Goal: Task Accomplishment & Management: Use online tool/utility

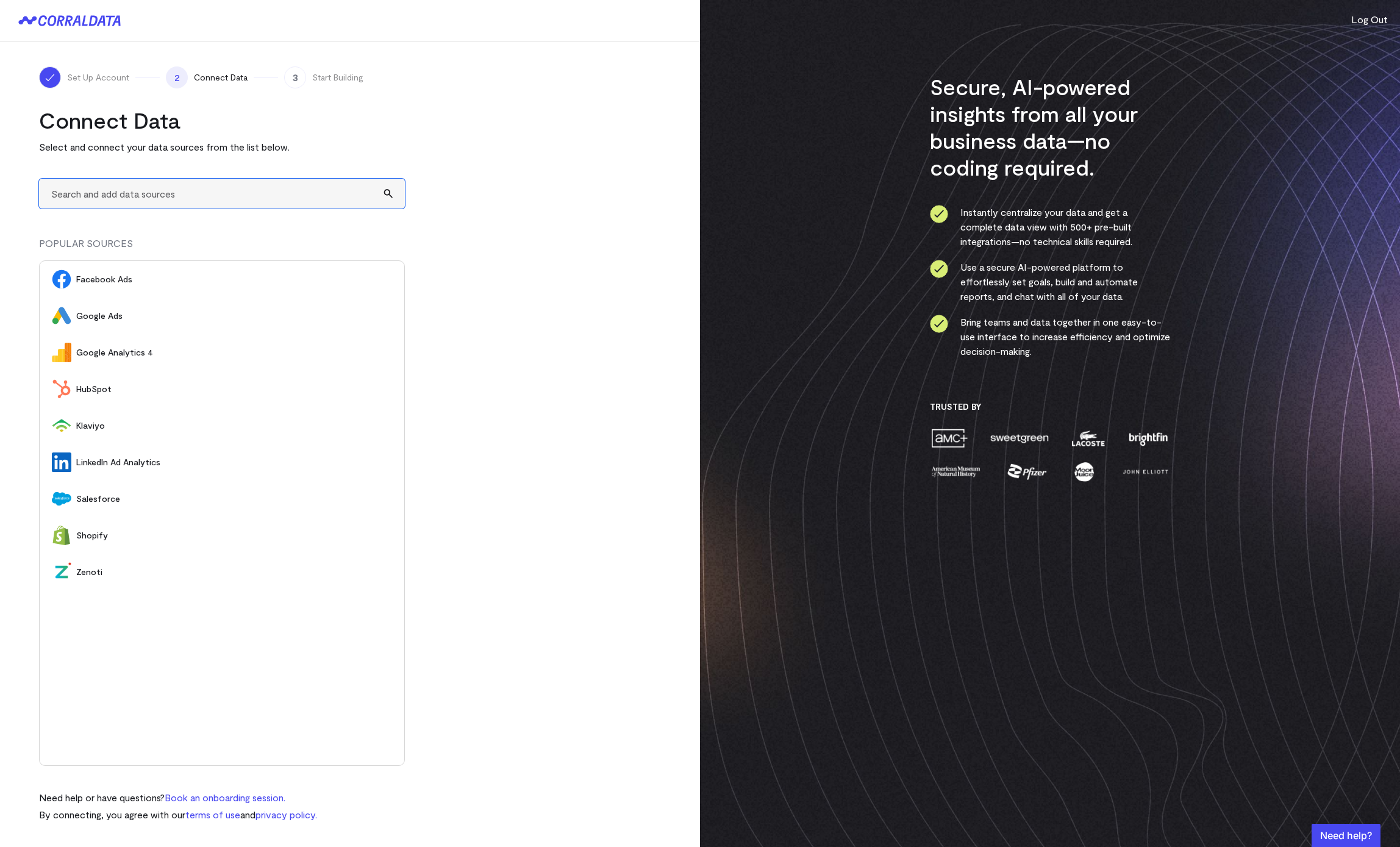
click at [335, 199] on input "text" at bounding box center [221, 193] width 365 height 30
type input "A"
type input "supabase"
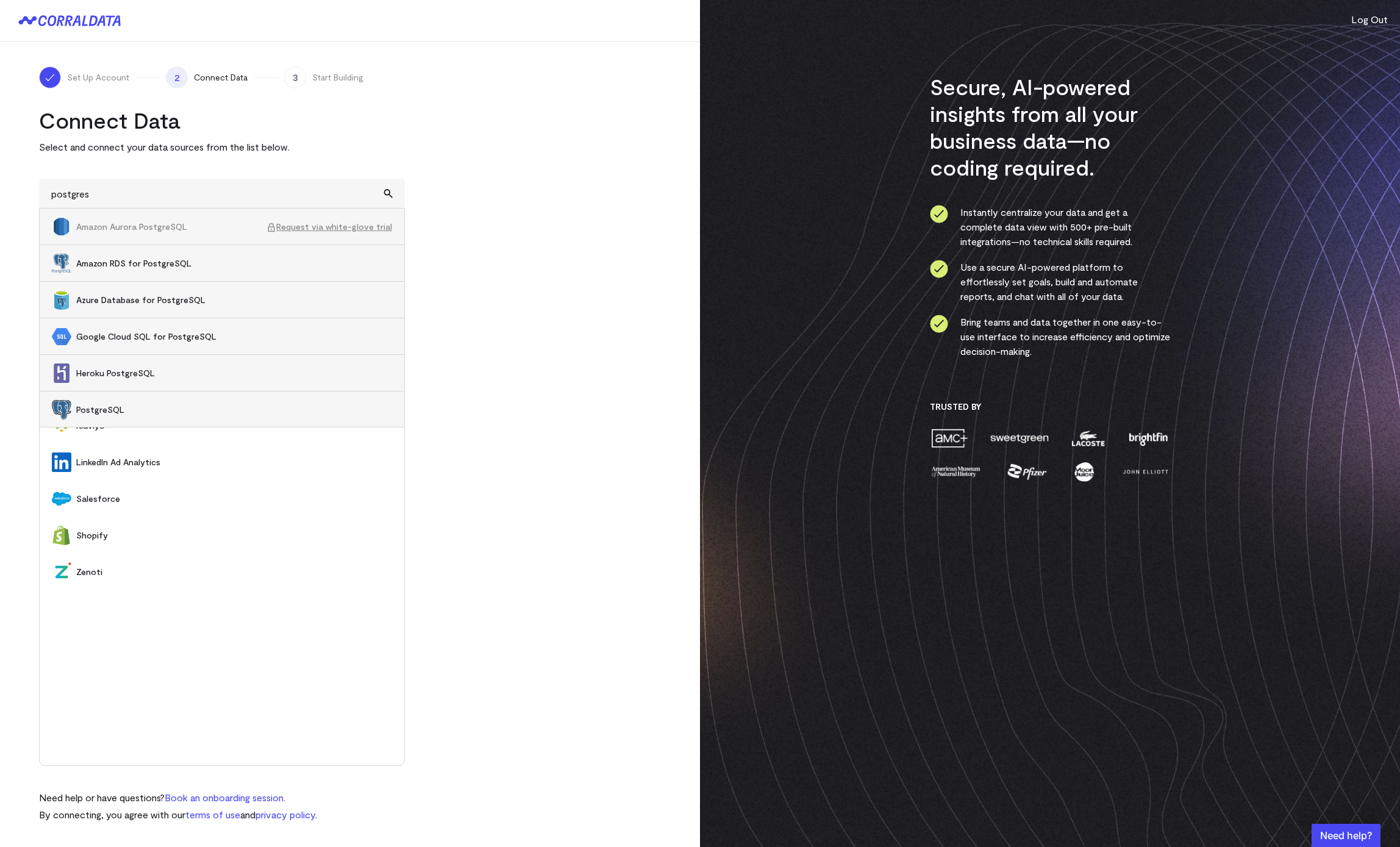
click at [94, 416] on li "PostgreSQL" at bounding box center [222, 410] width 365 height 37
type input "PostgreSQL"
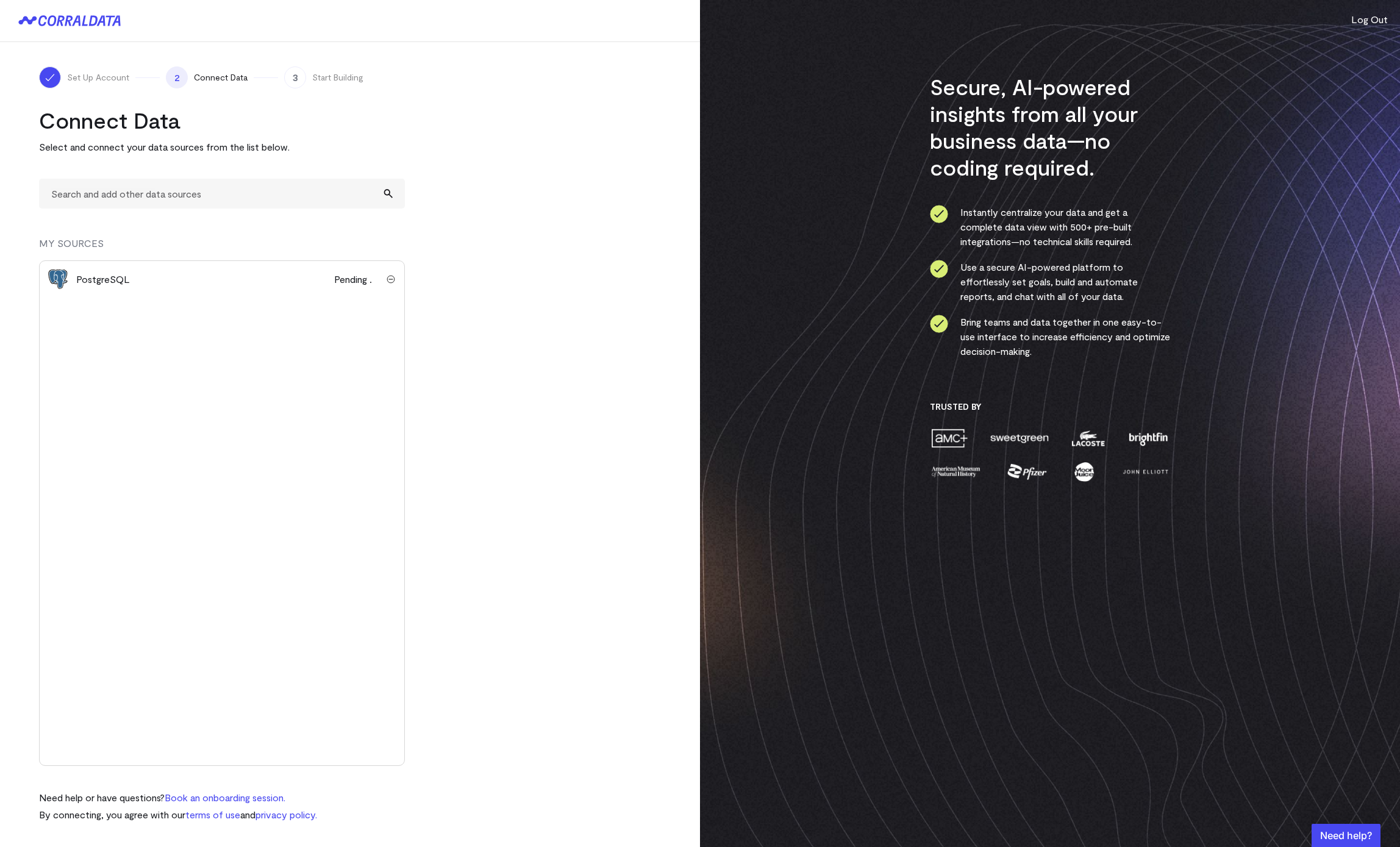
click at [334, 278] on span "Pending" at bounding box center [356, 279] width 43 height 14
click at [114, 275] on div "PostgreSQL" at bounding box center [103, 279] width 54 height 14
click at [275, 210] on div "Connect Data Select and connect your data sources from the list below. MY SOURC…" at bounding box center [221, 464] width 365 height 715
click at [275, 202] on input "text" at bounding box center [221, 193] width 365 height 30
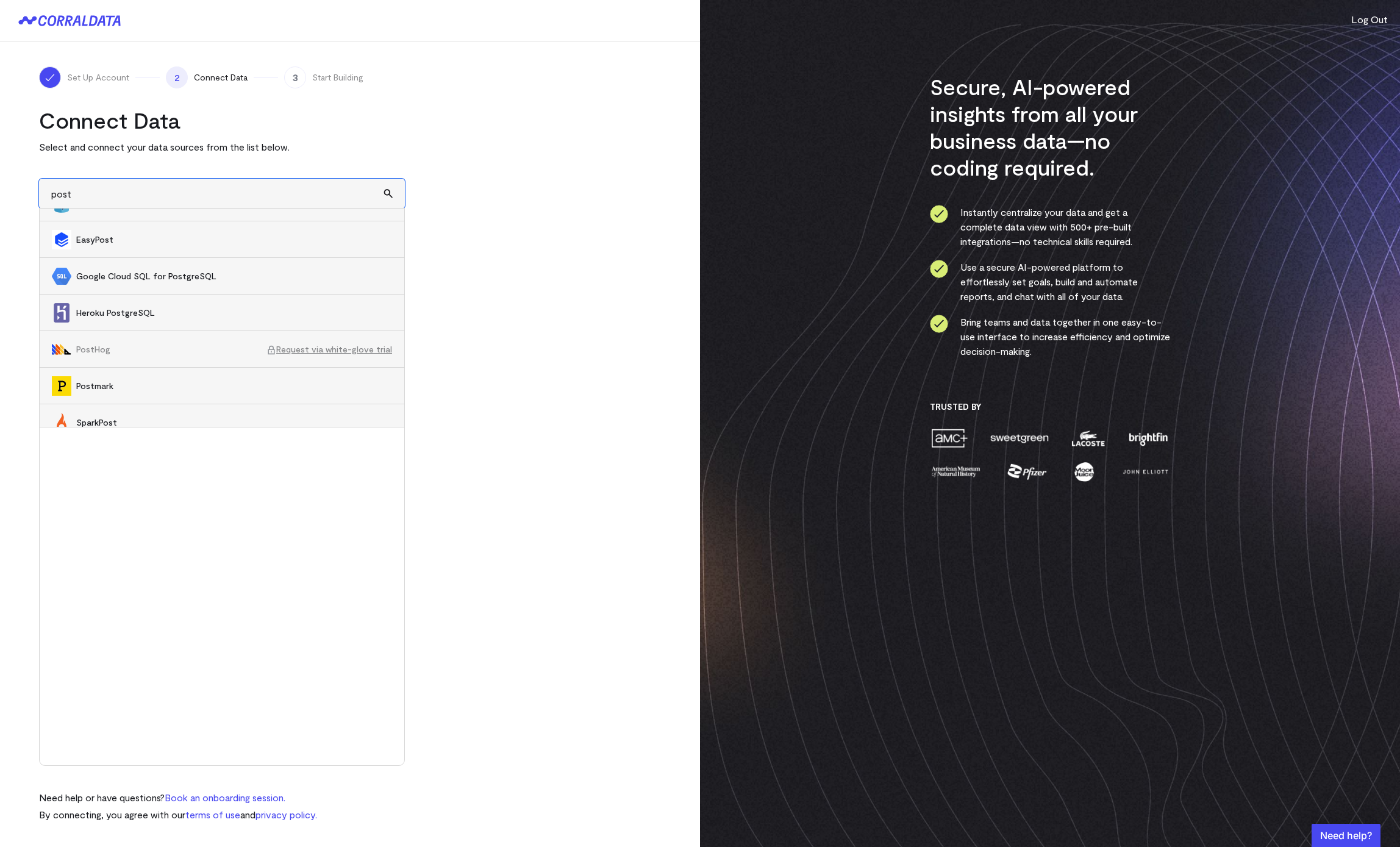
scroll to position [111, 0]
type input "post"
click at [436, 277] on turbo-frame "Connect Data Select and connect your data sources from the list below. post Ama…" at bounding box center [349, 464] width 621 height 715
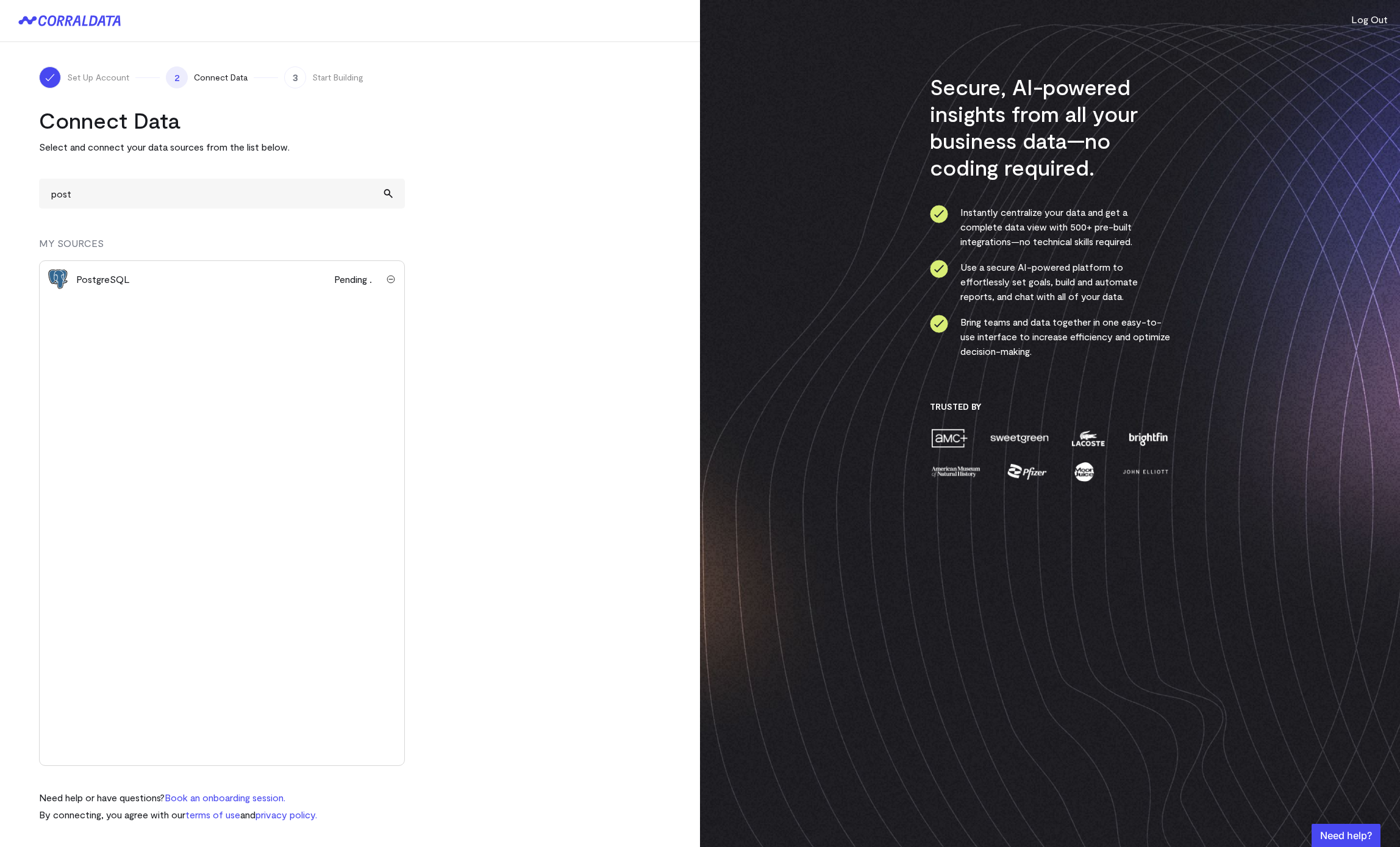
click at [346, 284] on span "Pending" at bounding box center [356, 279] width 43 height 14
click at [374, 285] on span "Pending" at bounding box center [356, 279] width 43 height 14
click at [123, 284] on div "PostgreSQL" at bounding box center [103, 279] width 54 height 14
click at [392, 280] on img "submit" at bounding box center [391, 279] width 9 height 9
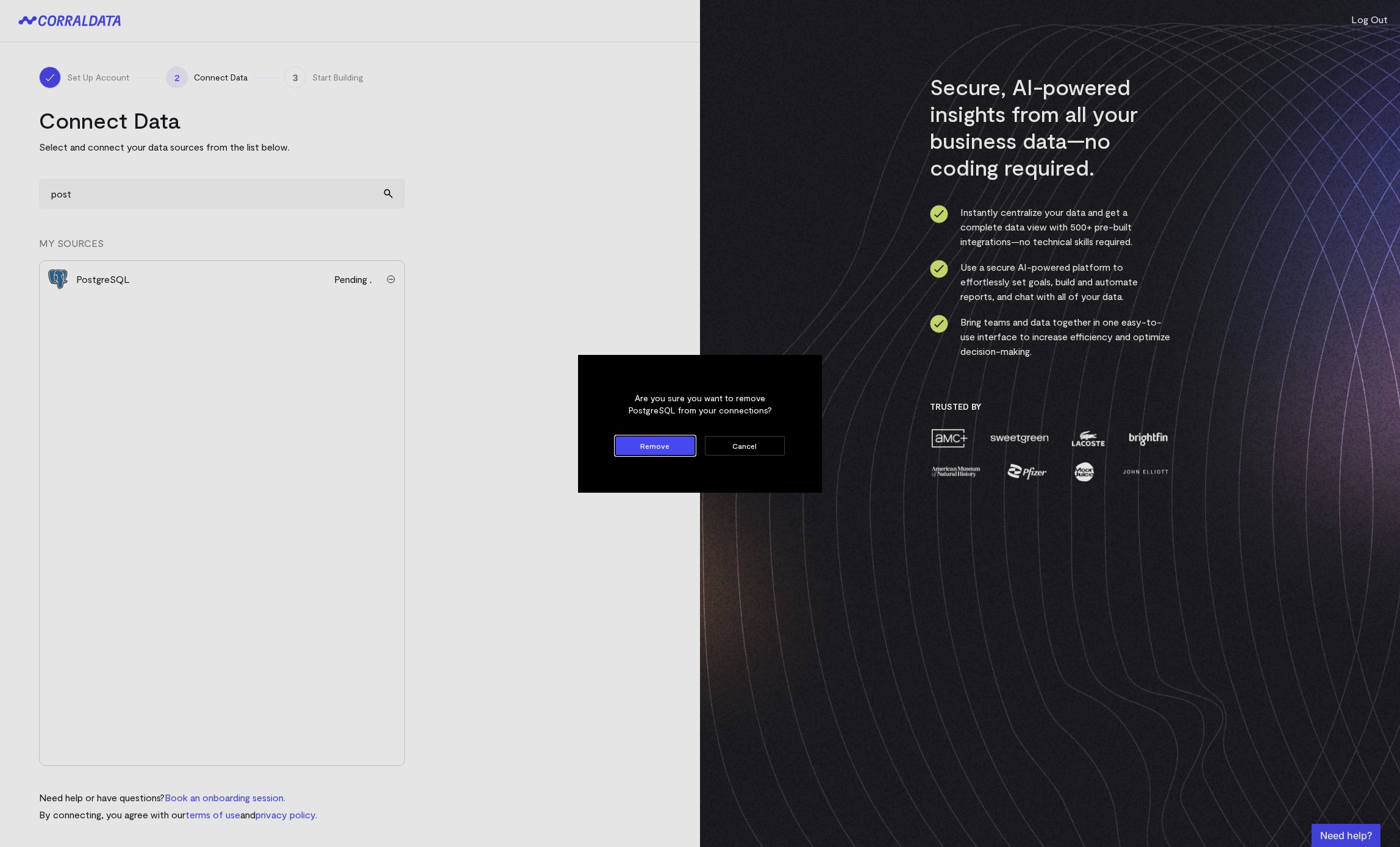
click at [667, 448] on button "Remove" at bounding box center [655, 446] width 80 height 20
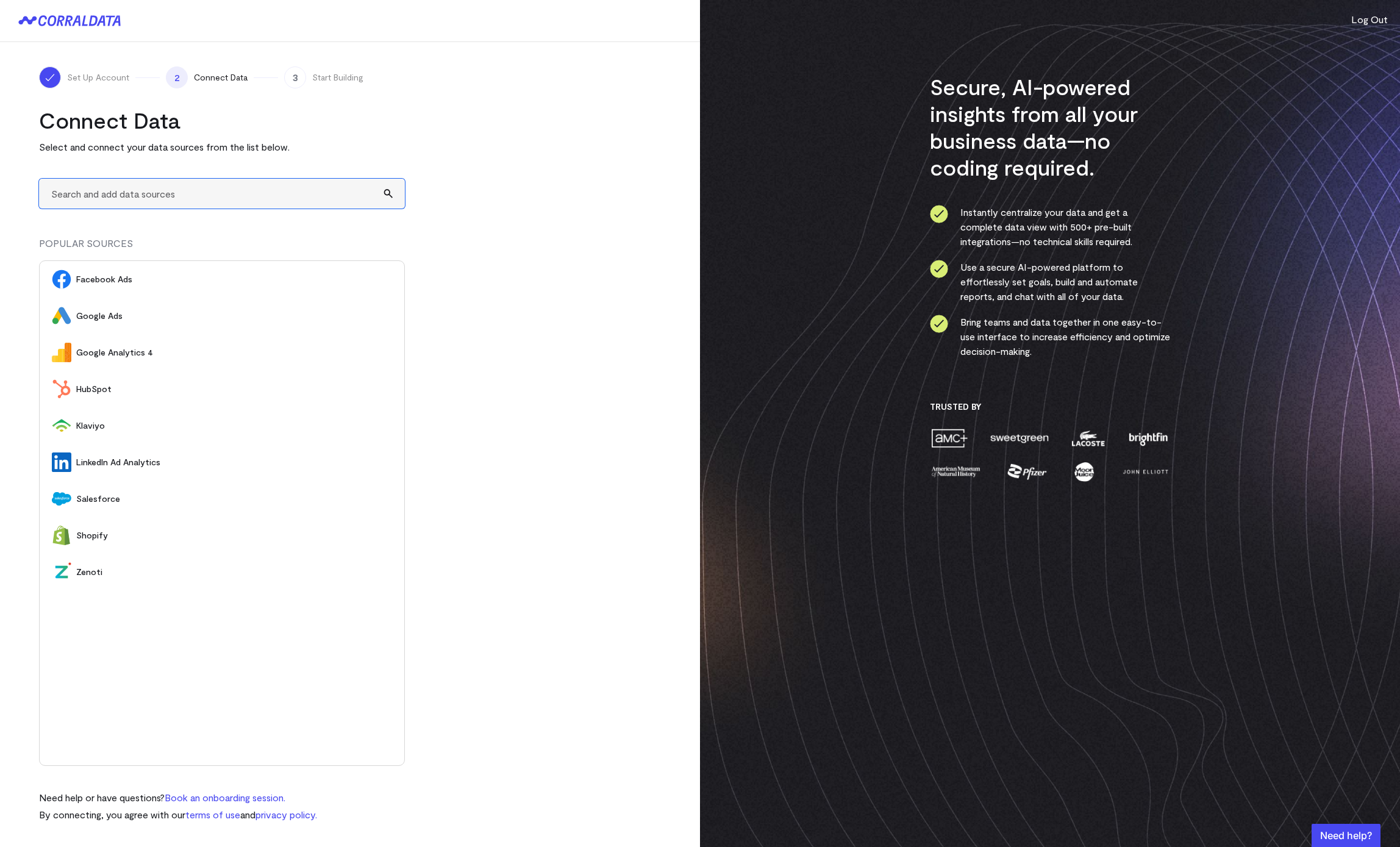
click at [259, 185] on input "text" at bounding box center [221, 193] width 365 height 30
type input "A"
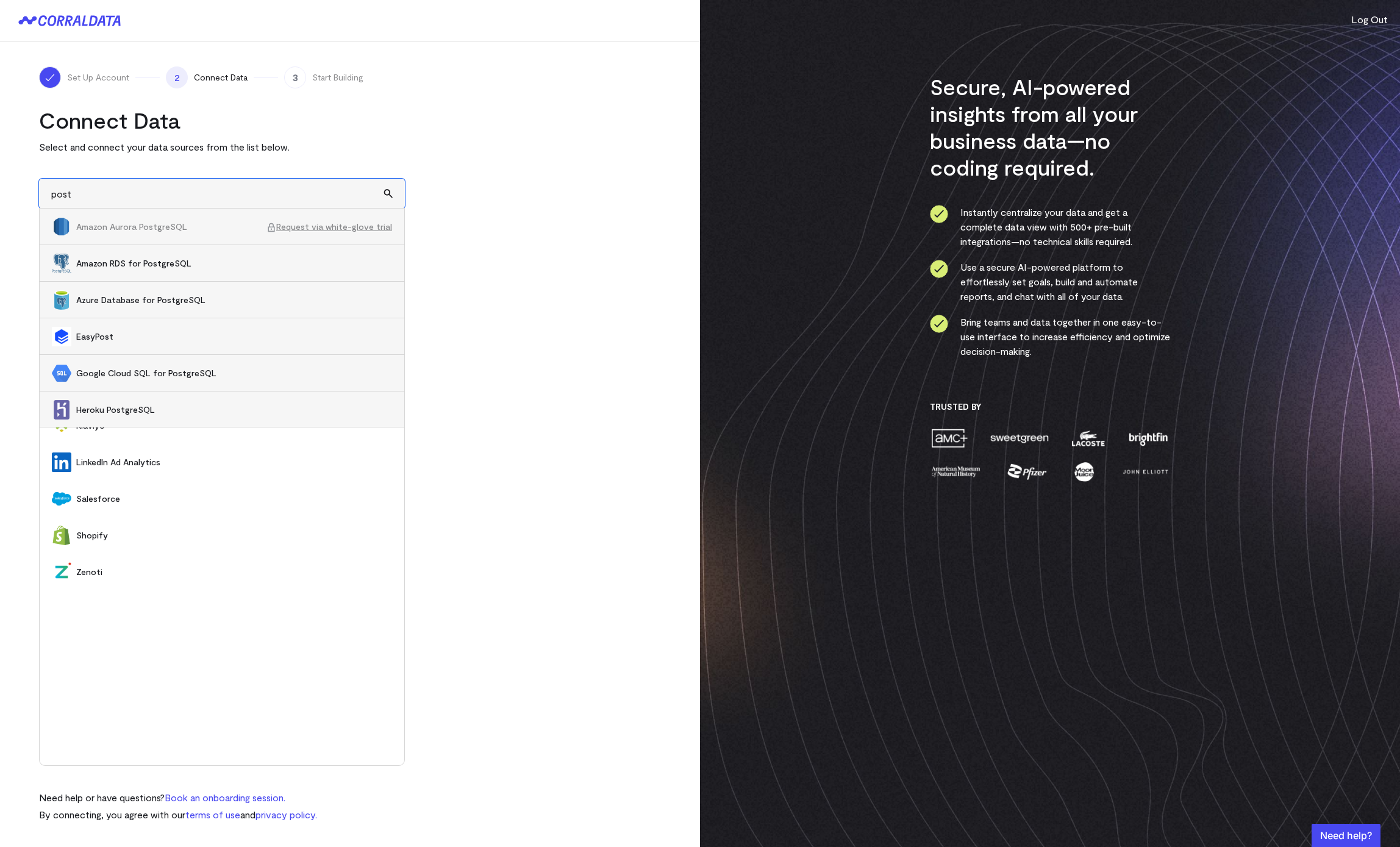
scroll to position [147, 0]
click at [178, 297] on span "PostgreSQL" at bounding box center [234, 299] width 316 height 13
type input "PostgreSQL"
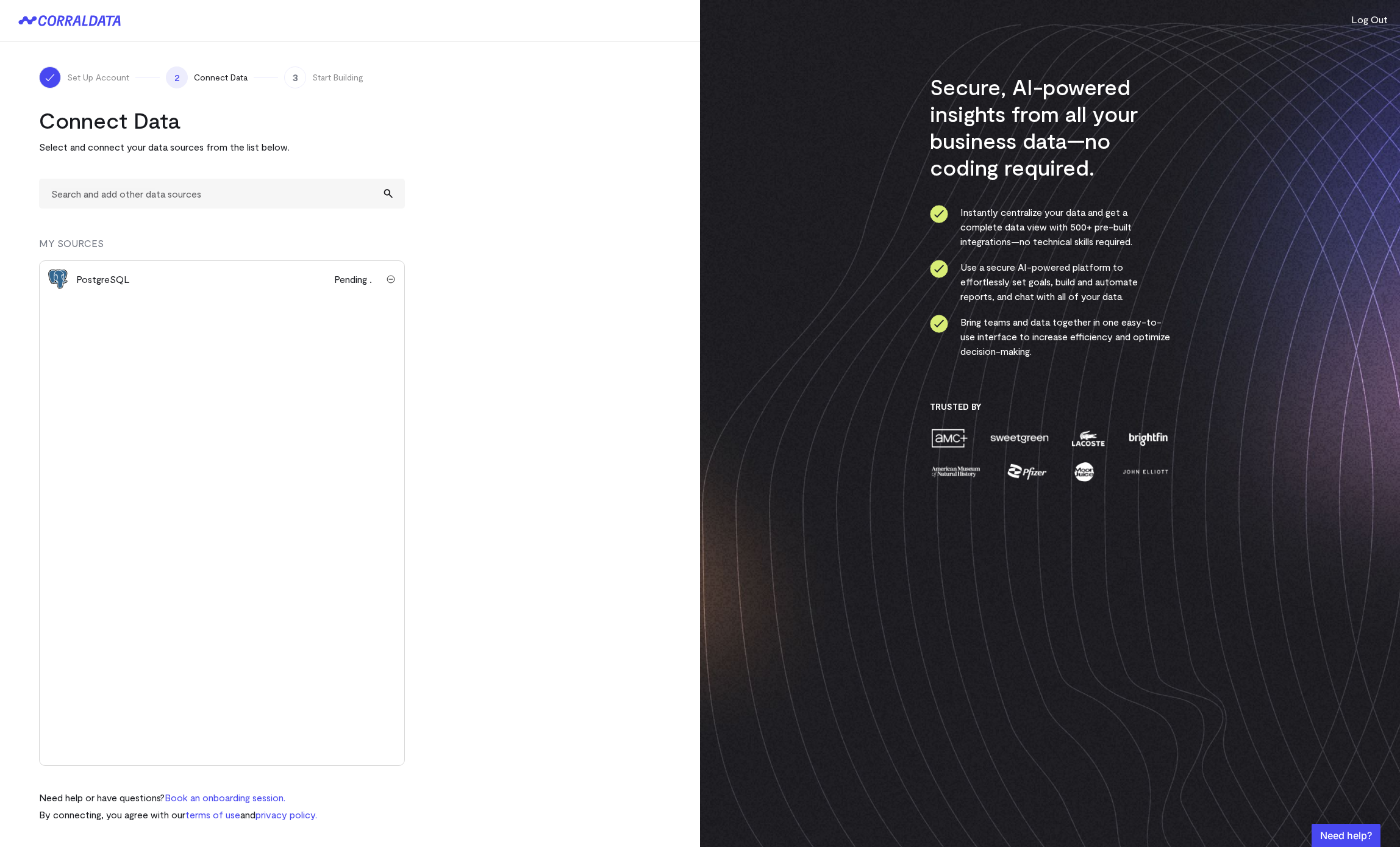
click at [586, 539] on turbo-frame "Connect Data Select and connect your data sources from the list below. MY SOURC…" at bounding box center [349, 464] width 621 height 715
